Goal: Obtain resource: Download file/media

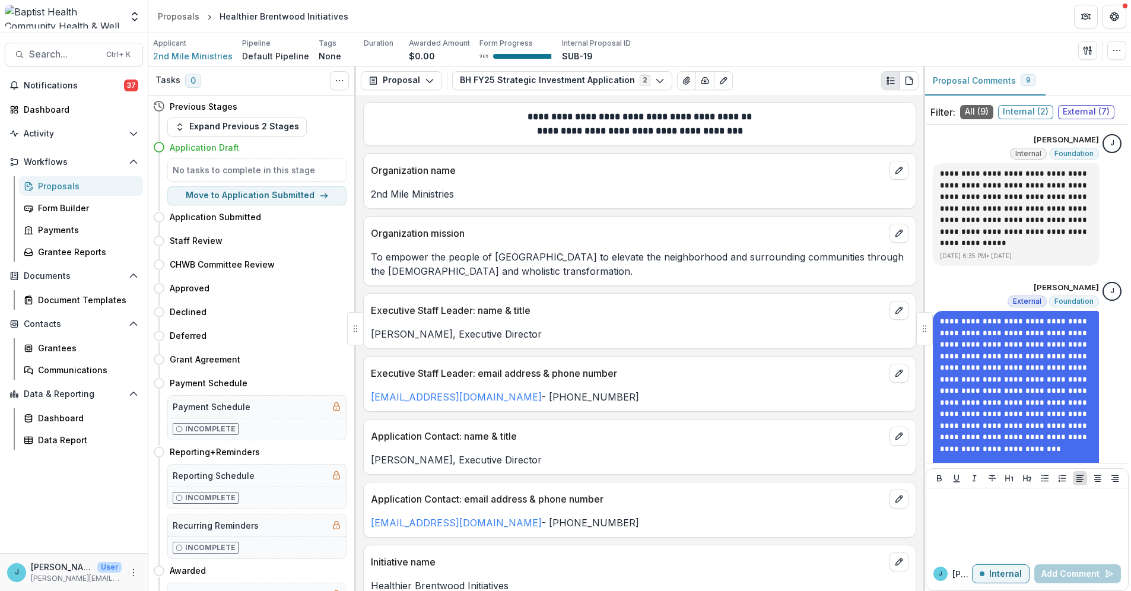
click at [53, 182] on div "Proposals" at bounding box center [86, 186] width 96 height 12
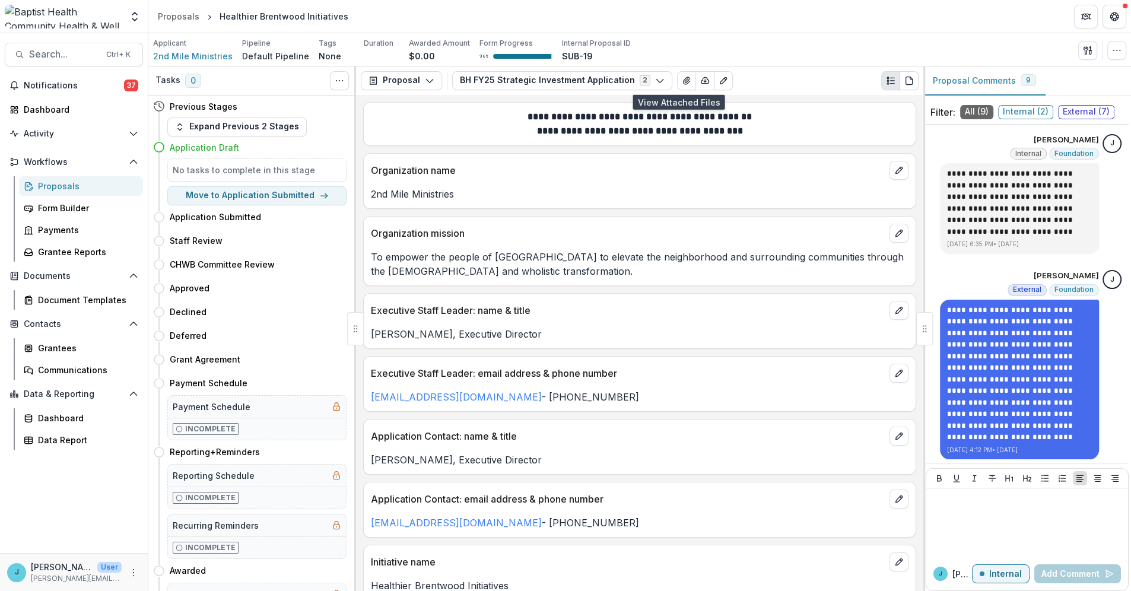
scroll to position [132, 0]
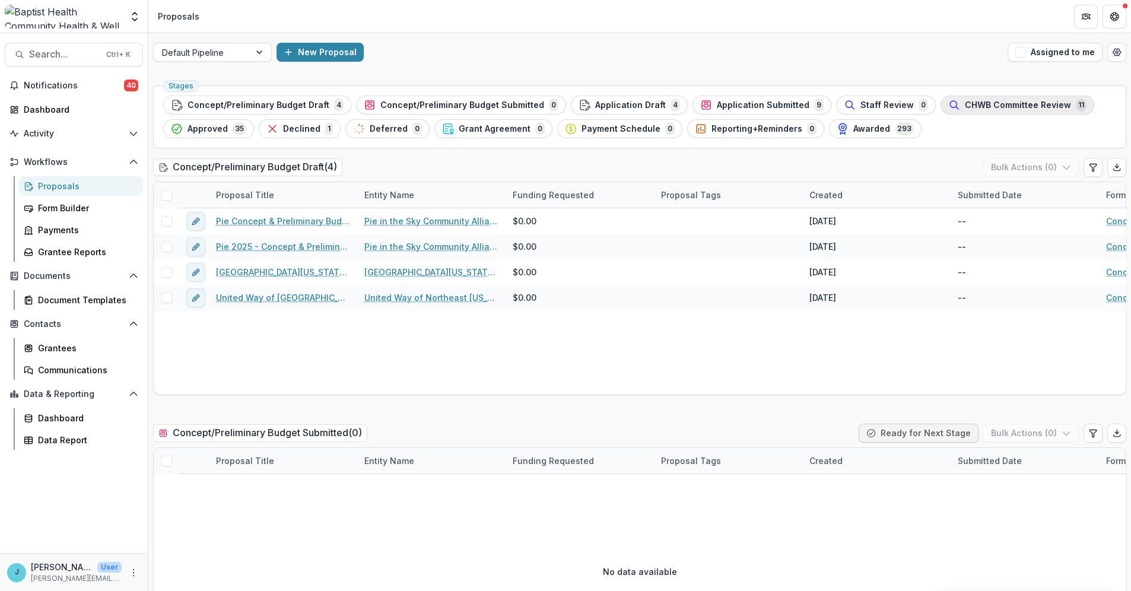
click at [965, 107] on span "CHWB Committee Review" at bounding box center [1018, 105] width 106 height 10
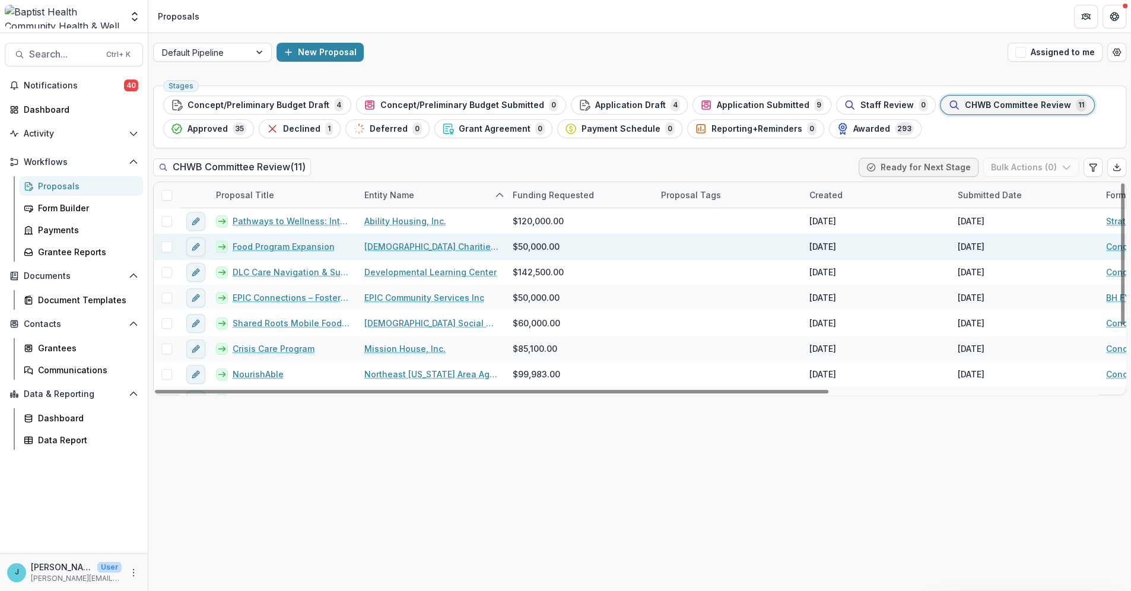
click at [290, 247] on link "Food Program Expansion" at bounding box center [284, 246] width 102 height 12
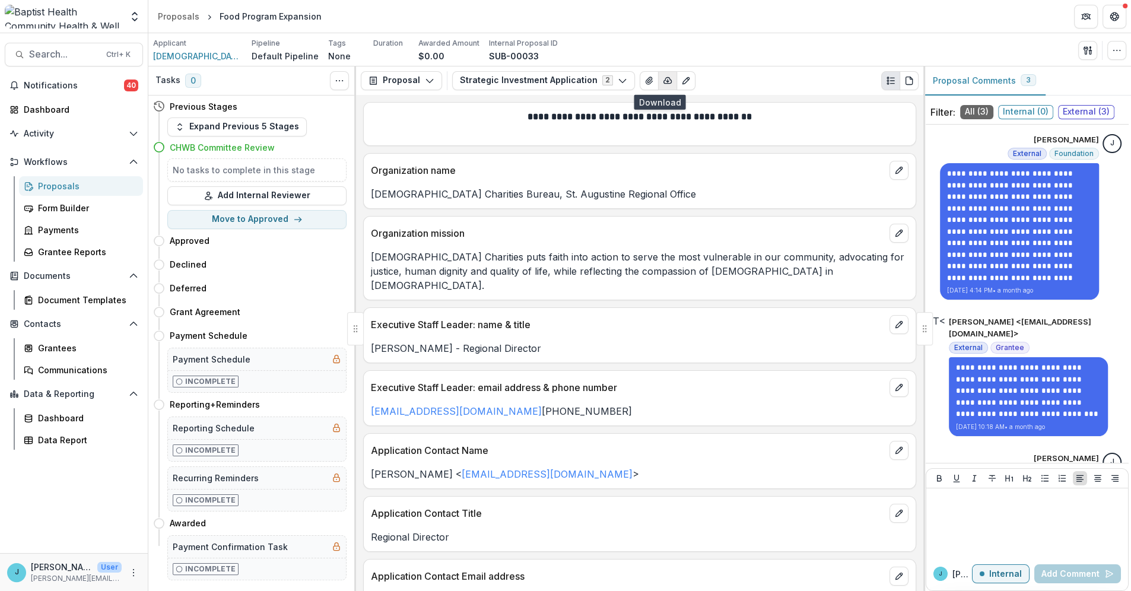
click at [664, 79] on icon "button" at bounding box center [668, 80] width 8 height 6
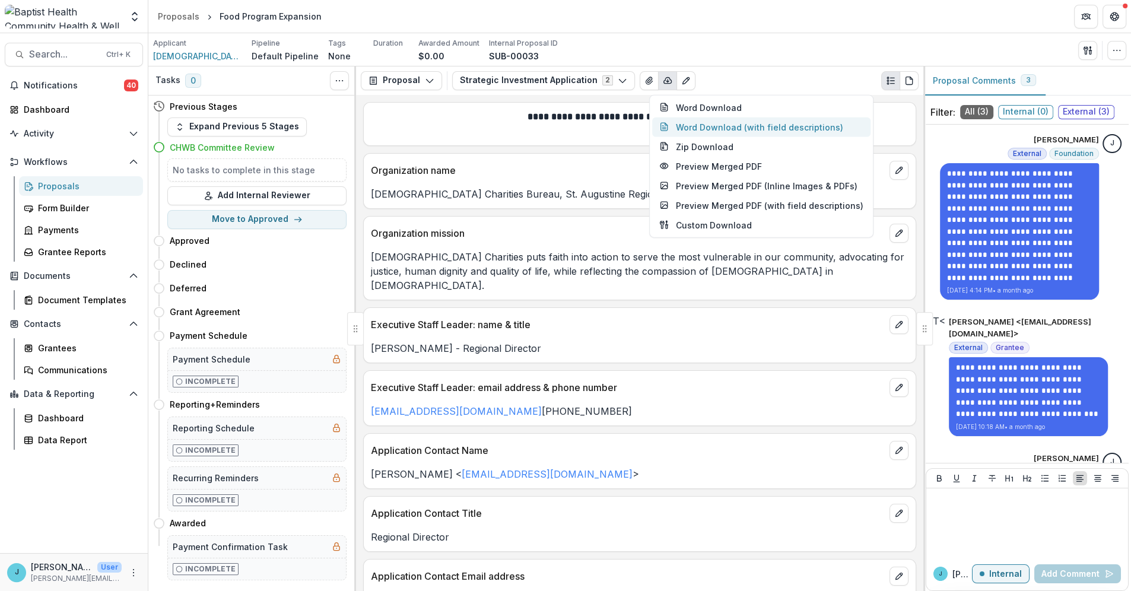
click at [691, 126] on button "Word Download (with field descriptions)" at bounding box center [761, 127] width 218 height 20
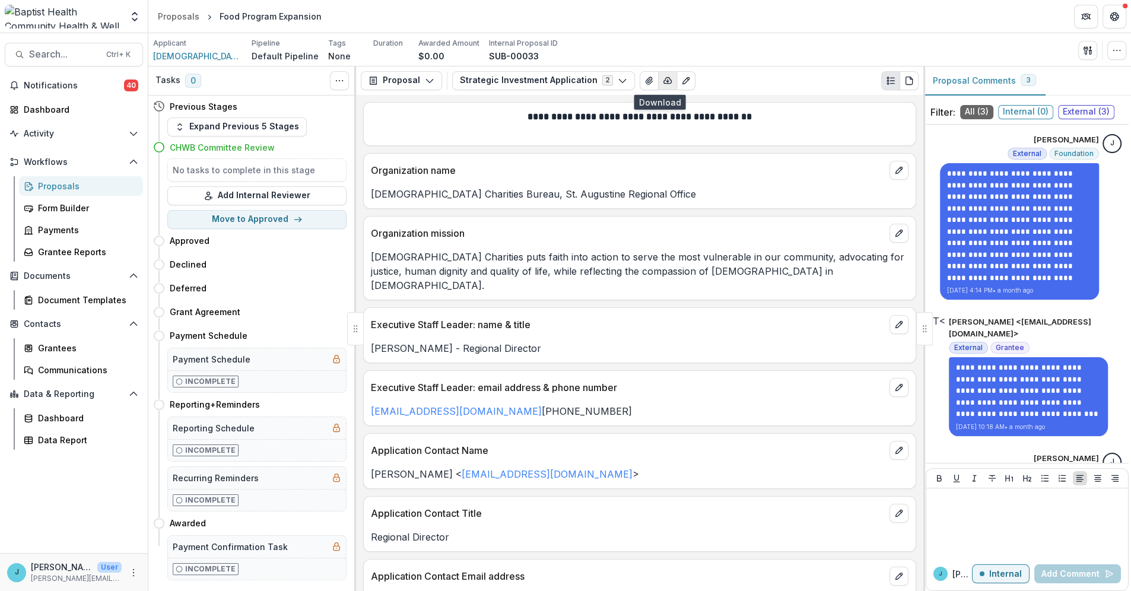
click at [663, 81] on icon "button" at bounding box center [667, 80] width 9 height 9
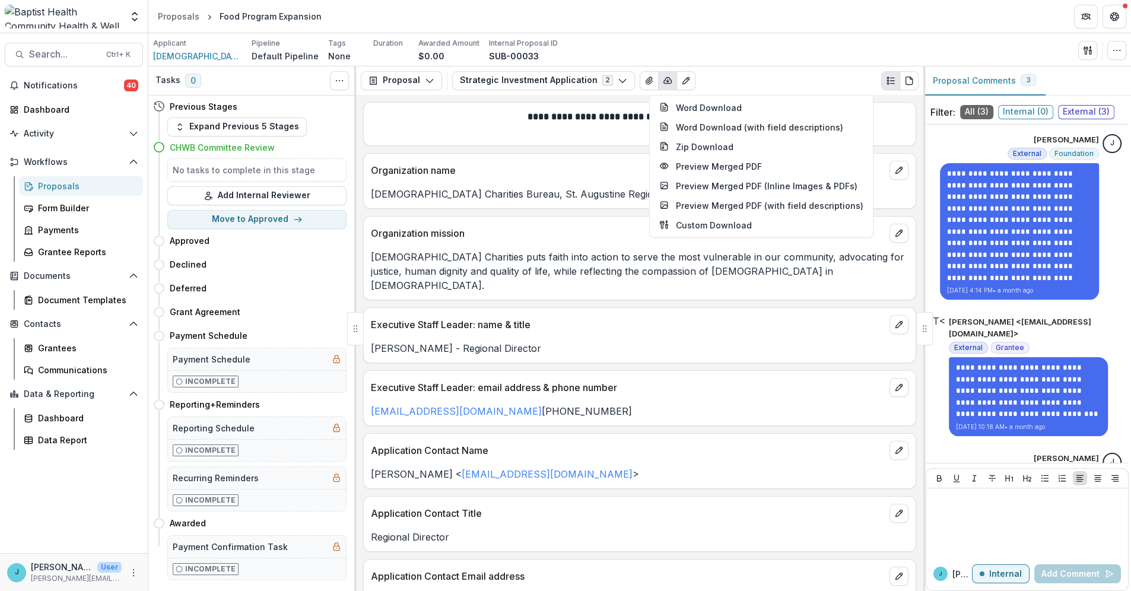
click at [663, 81] on icon "button" at bounding box center [667, 80] width 9 height 9
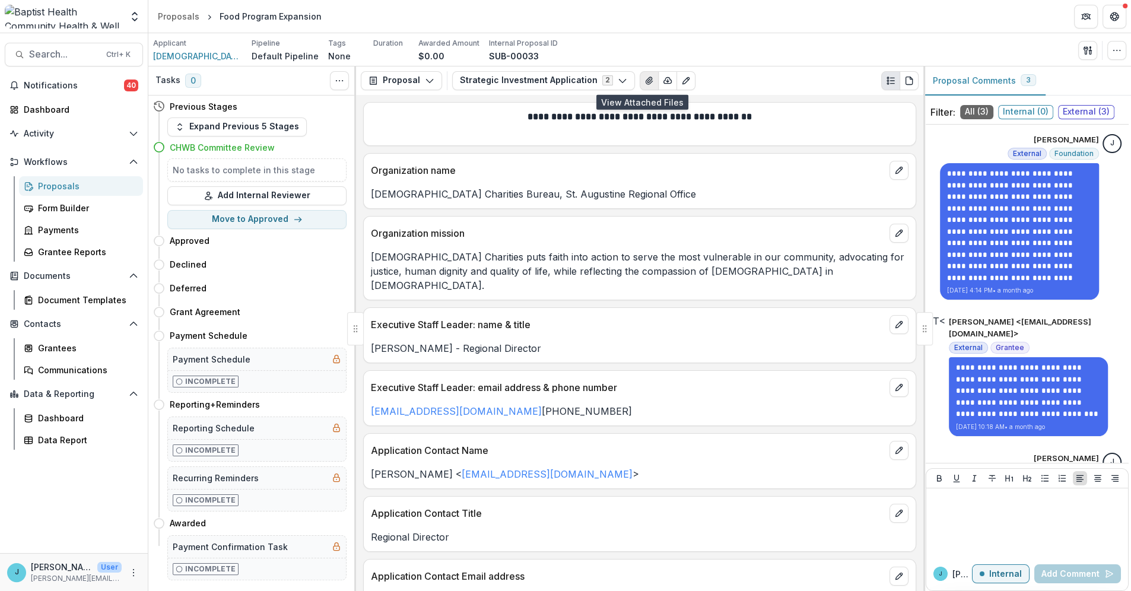
click at [644, 81] on icon "View Attached Files" at bounding box center [648, 80] width 9 height 9
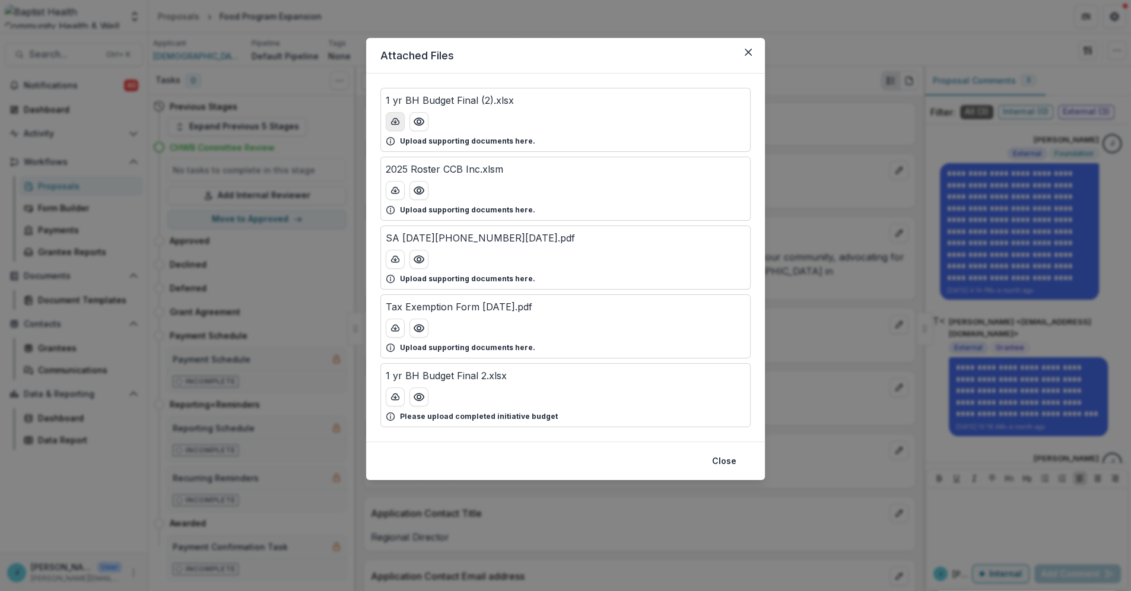
click at [394, 121] on icon "download-button" at bounding box center [394, 121] width 9 height 9
